Goal: Information Seeking & Learning: Learn about a topic

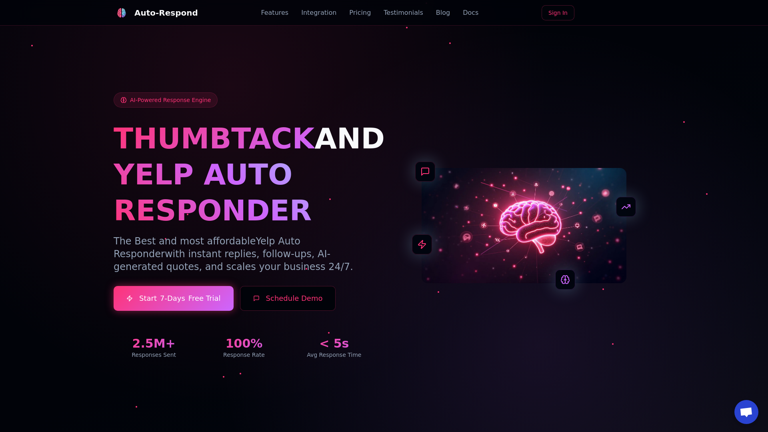
click at [436, 13] on link "Blog" at bounding box center [443, 13] width 14 height 10
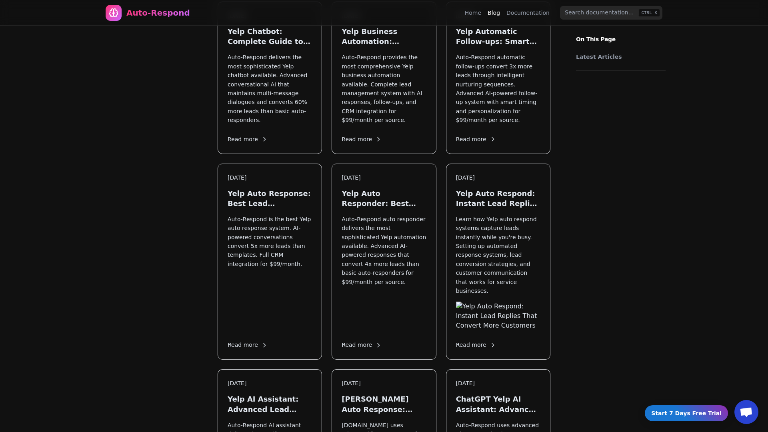
scroll to position [912, 0]
